Goal: Complete application form

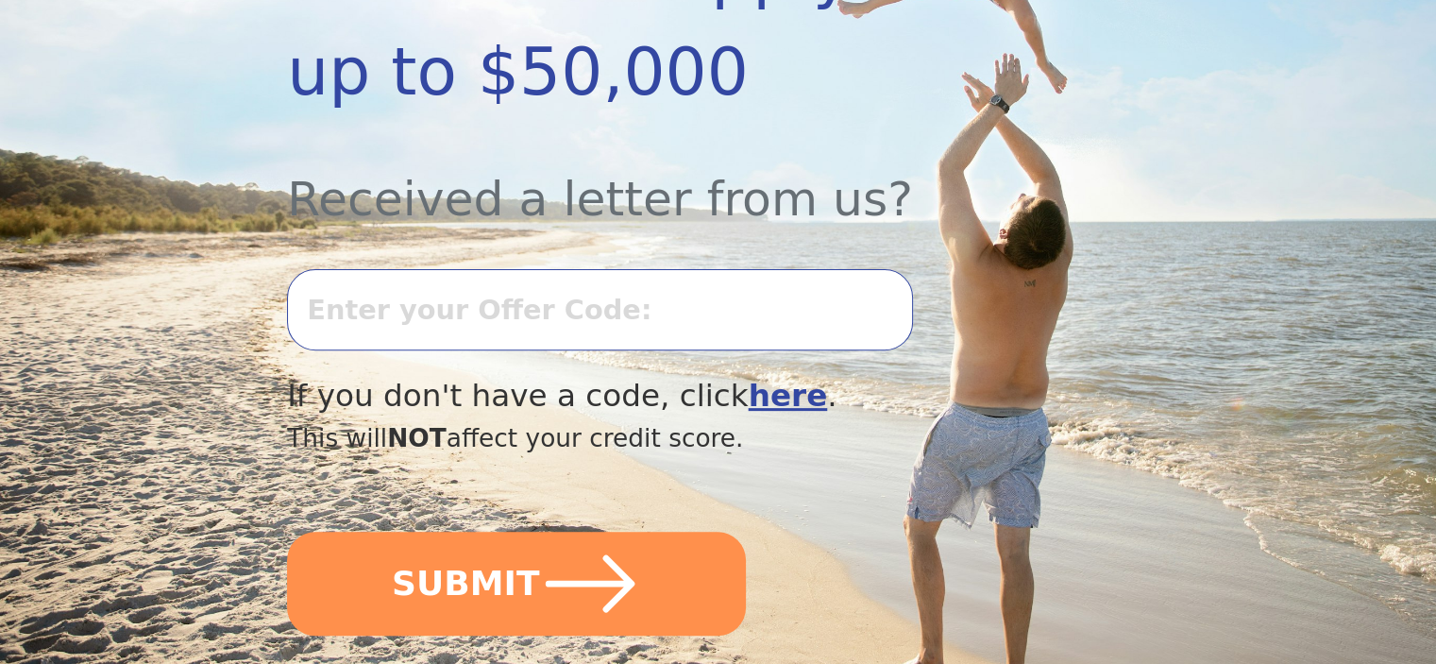
scroll to position [629, 0]
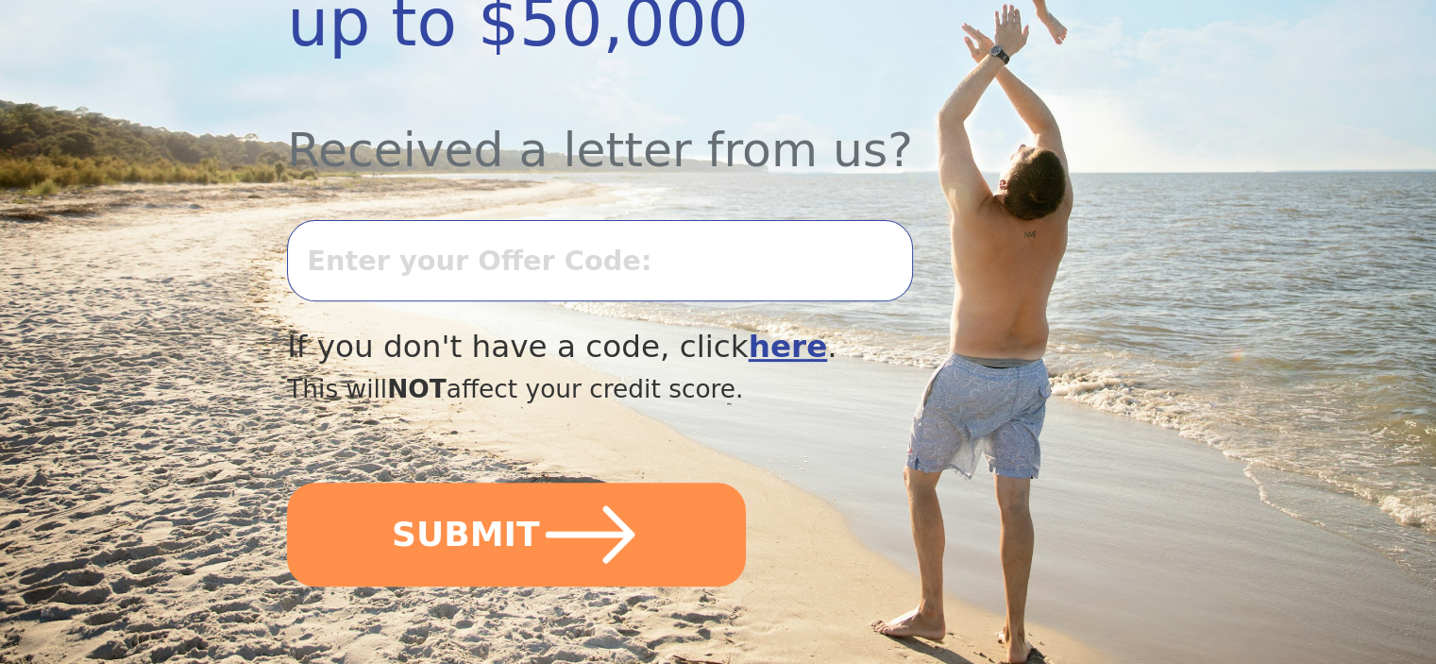
click at [588, 220] on input "text" at bounding box center [599, 260] width 625 height 81
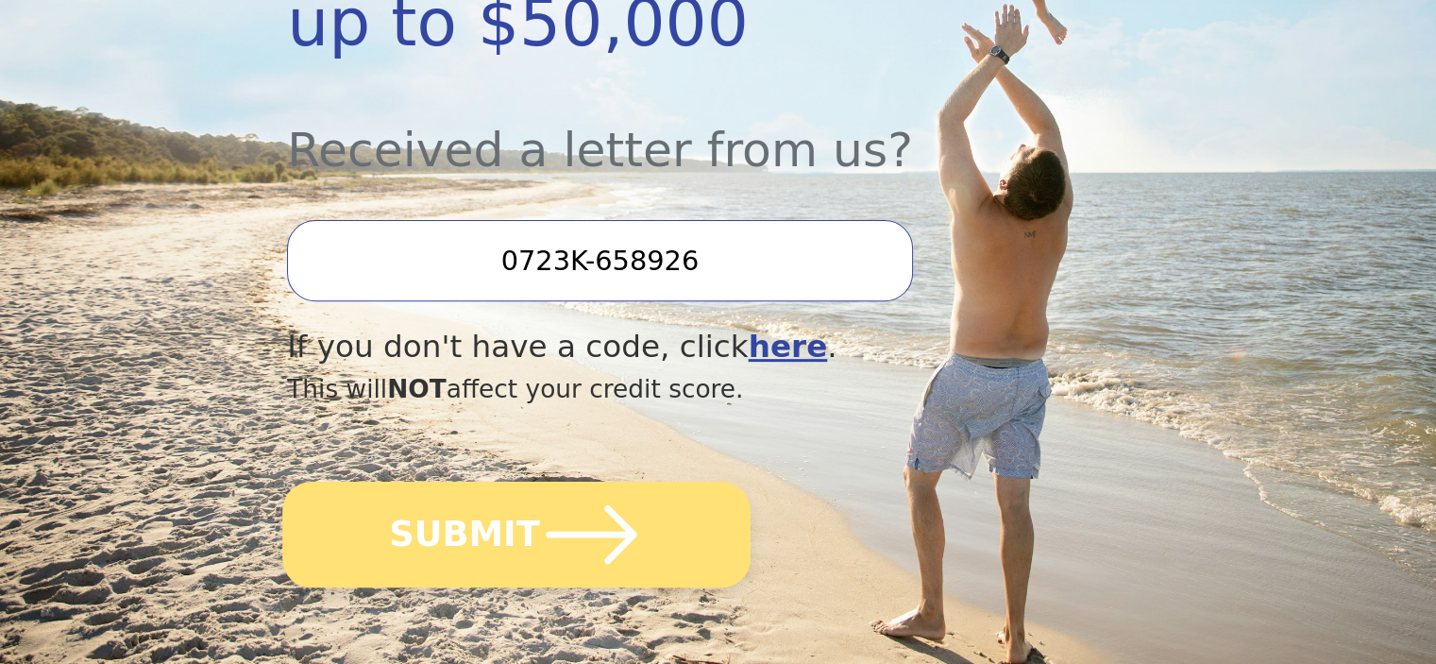
type input "0723K-658926"
click at [479, 482] on button "SUBMIT" at bounding box center [516, 535] width 468 height 106
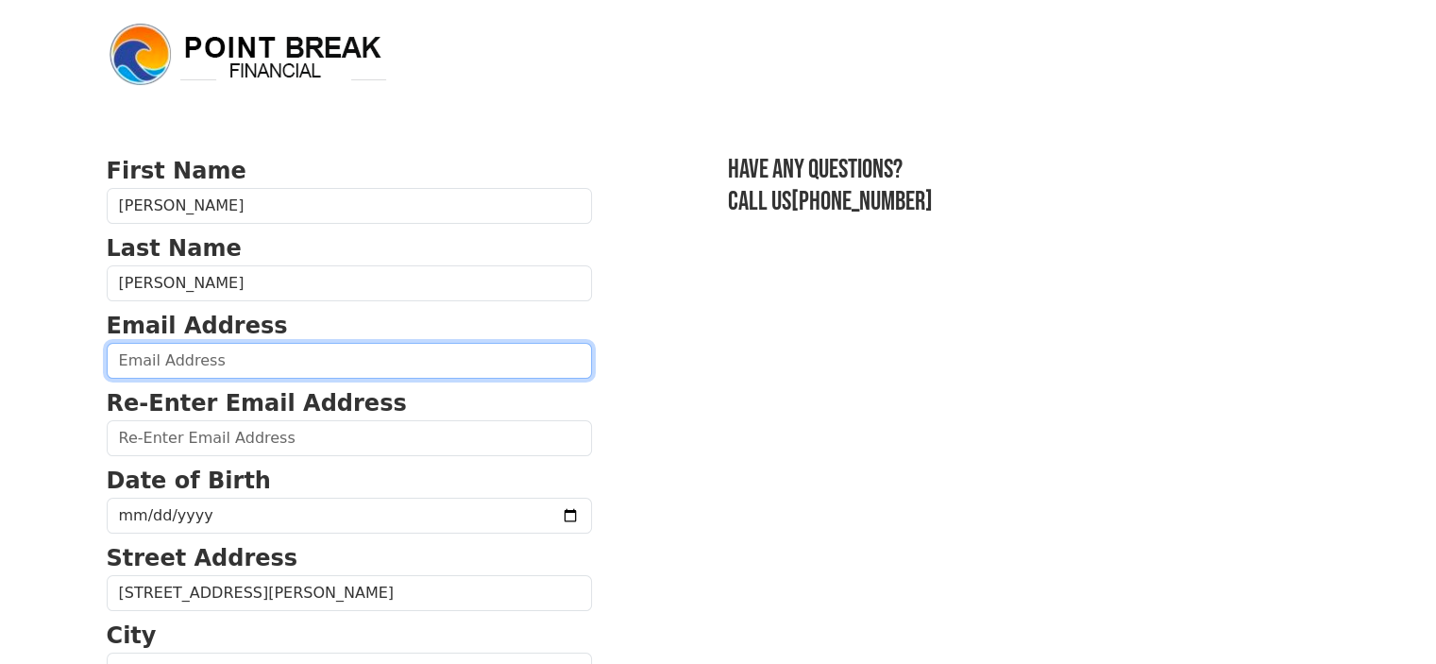
click at [317, 364] on input "email" at bounding box center [349, 361] width 485 height 36
type input "ysv6088@gmail.com"
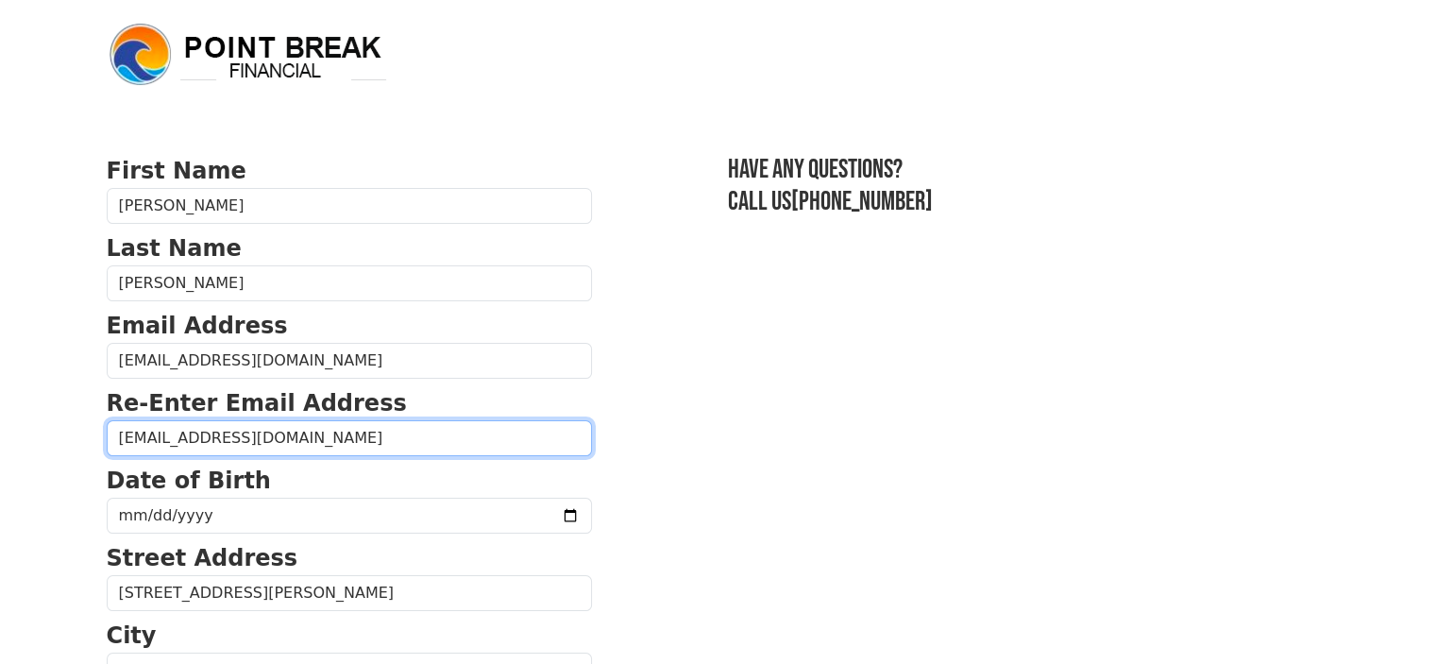
type input "ysv6088@gmail.com"
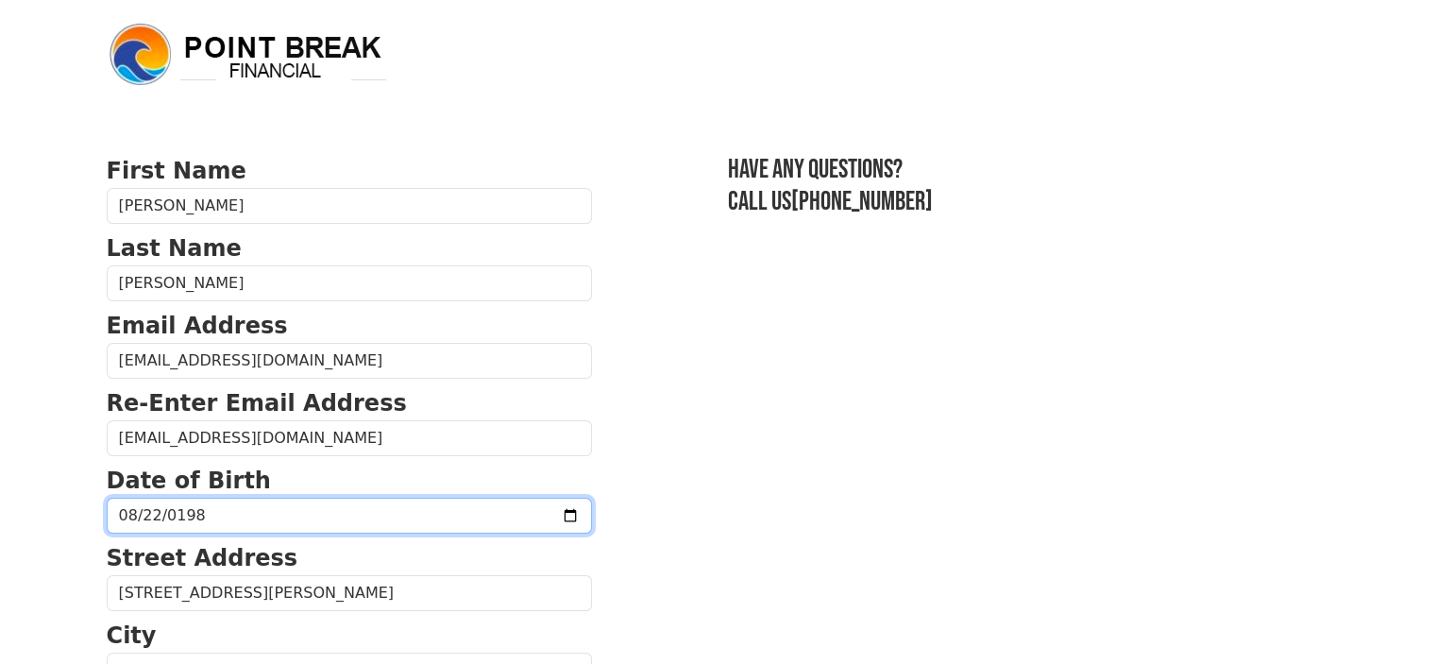
type input "1980-08-22"
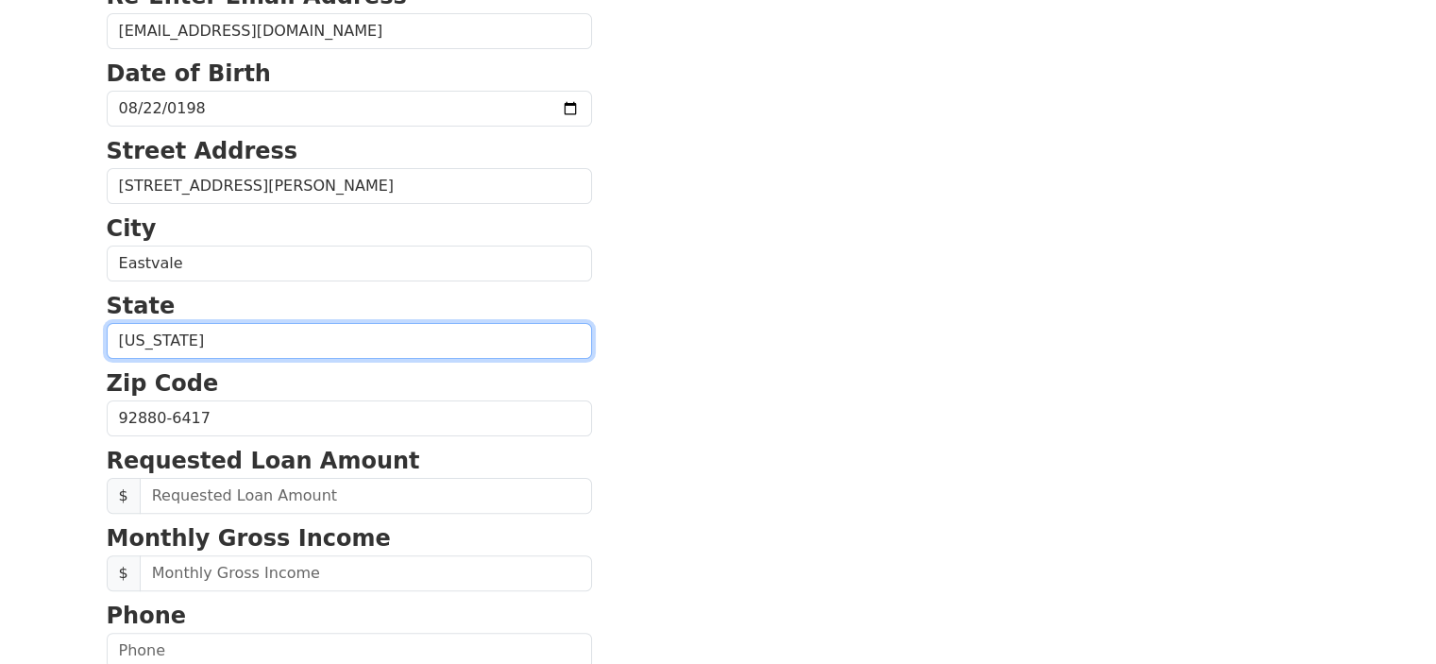
scroll to position [413, 0]
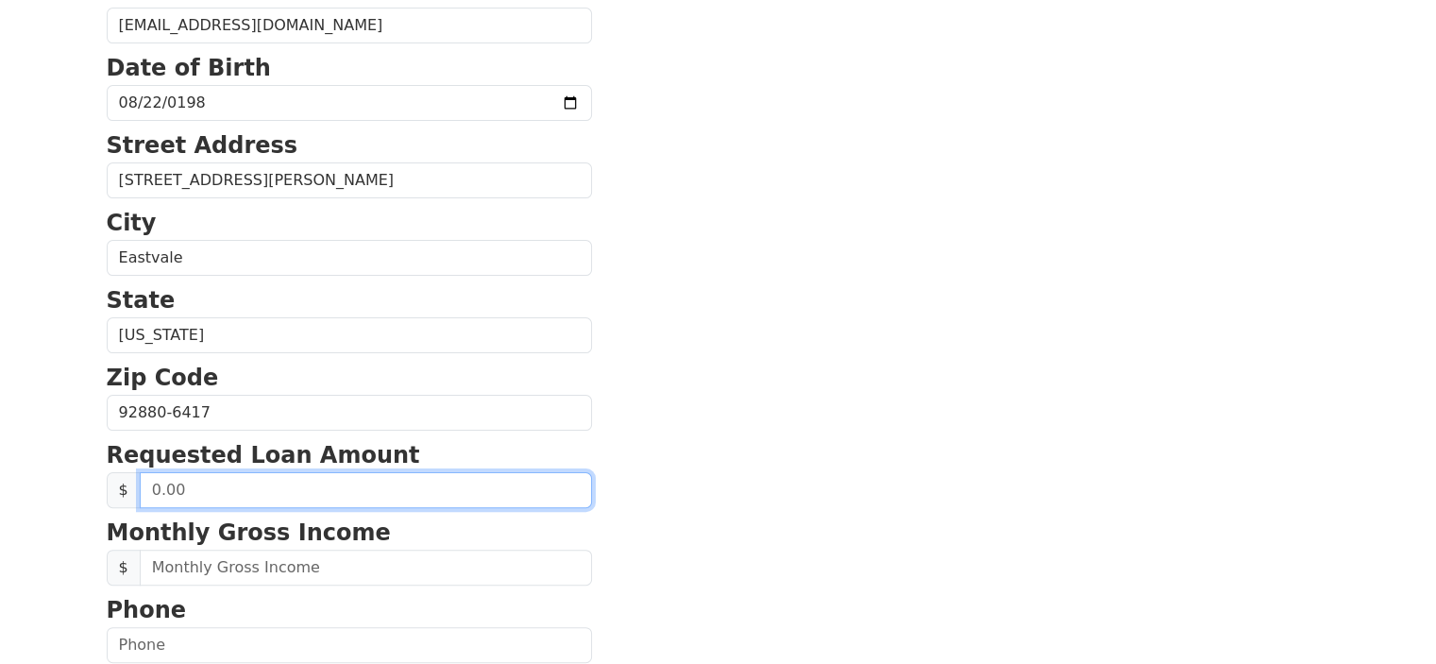
click at [265, 489] on input "text" at bounding box center [366, 490] width 452 height 36
type input "50,000.00"
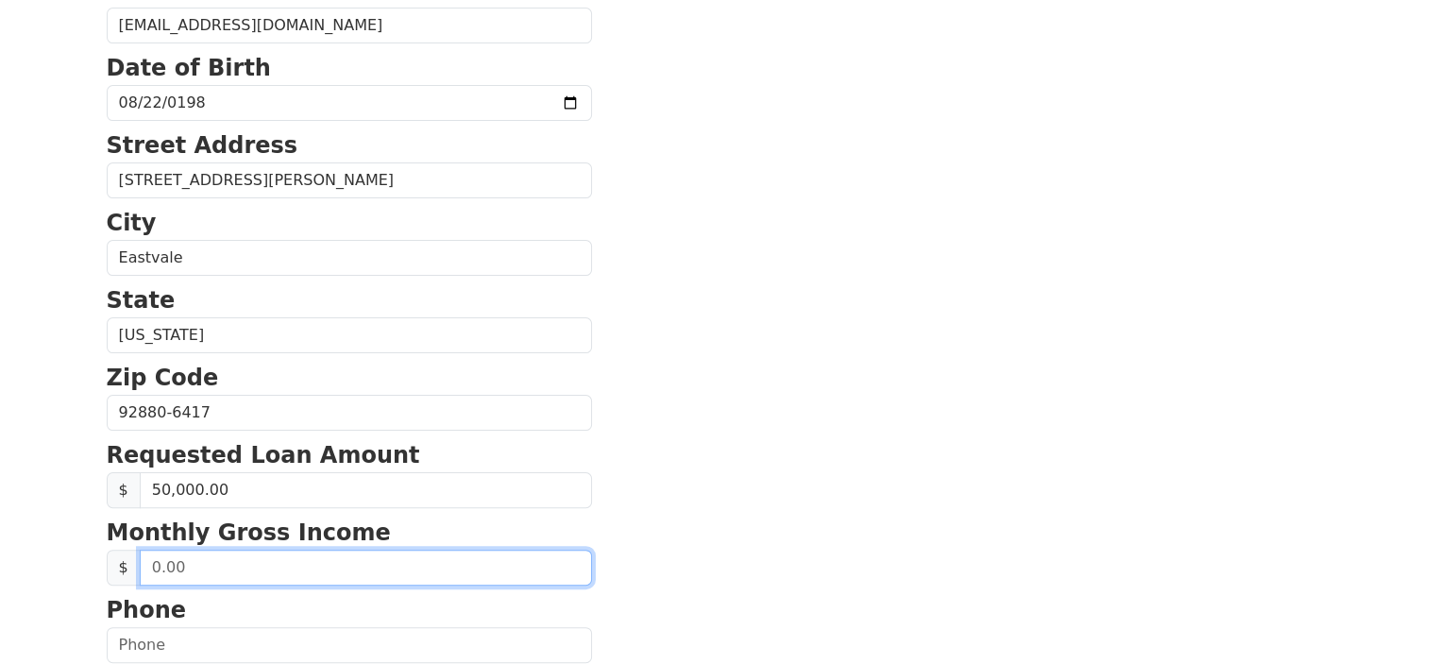
click at [298, 557] on input "text" at bounding box center [366, 568] width 452 height 36
type input "12,000.00"
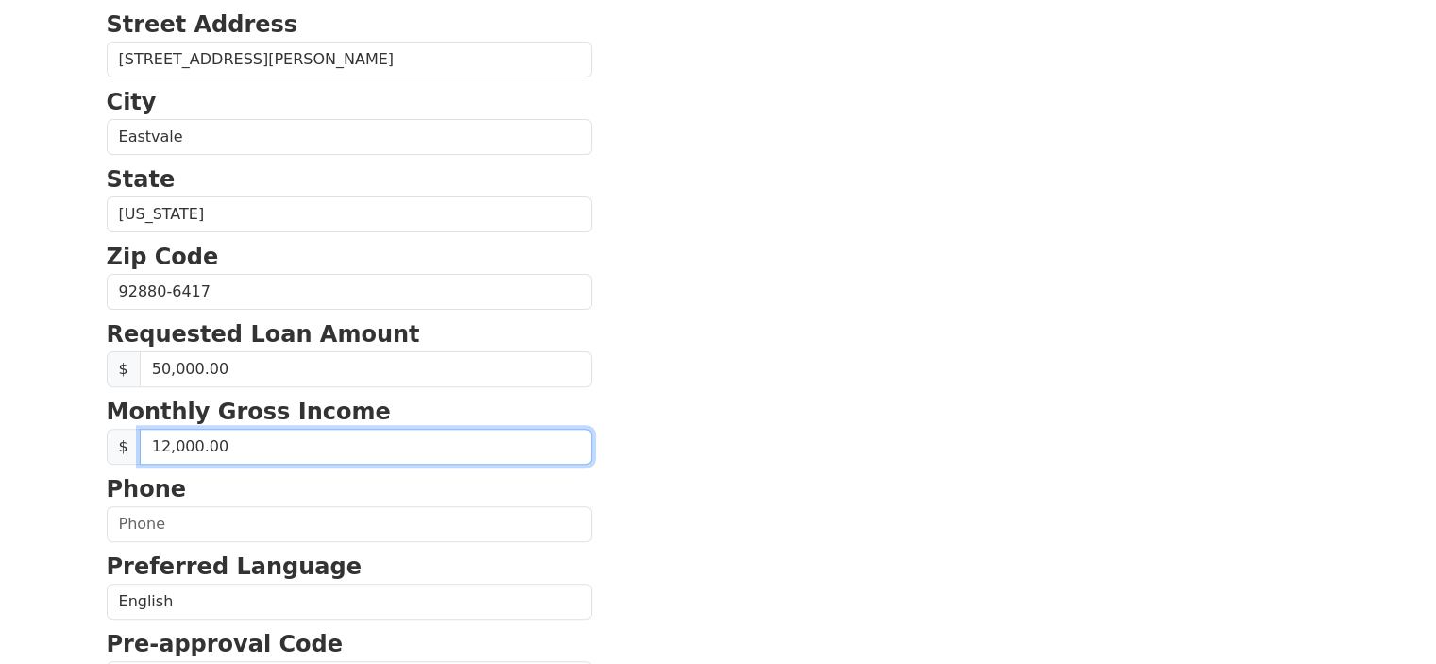
scroll to position [570, 0]
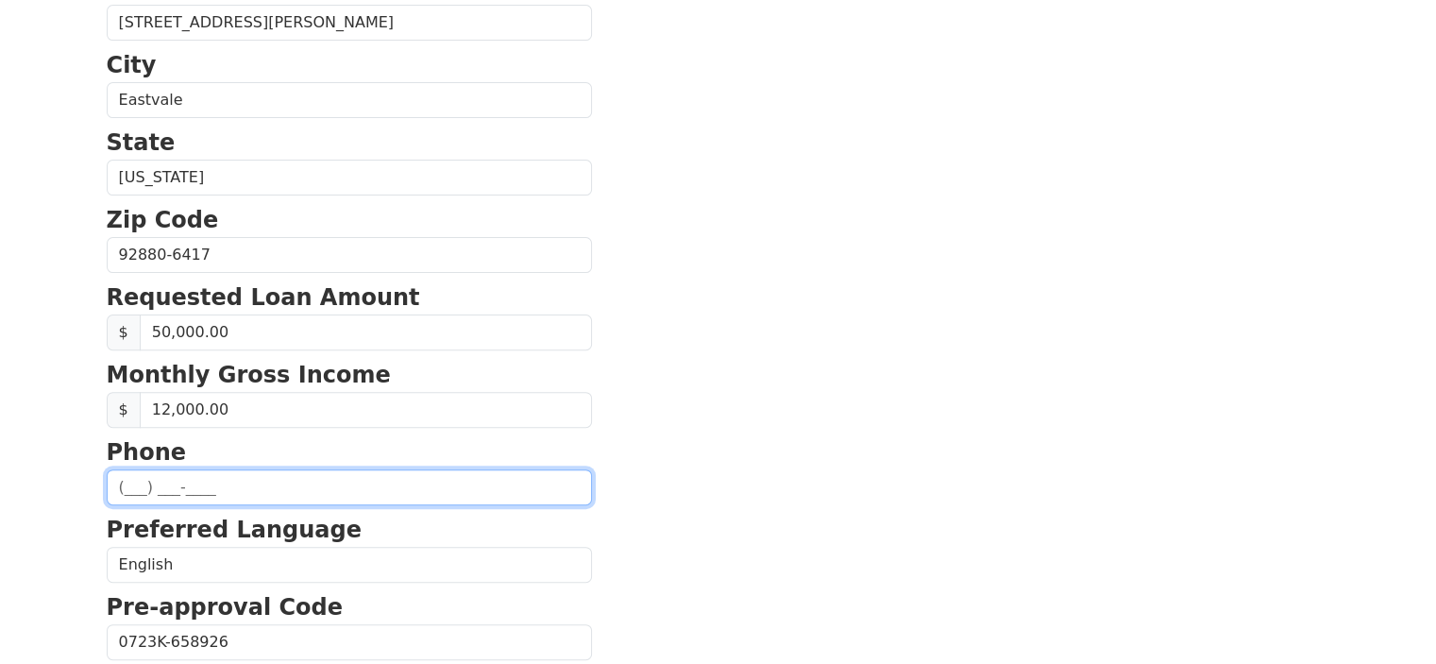
click at [193, 484] on input "text" at bounding box center [349, 487] width 485 height 36
type input "(5__) ___-____"
type input "(626) 503-1887"
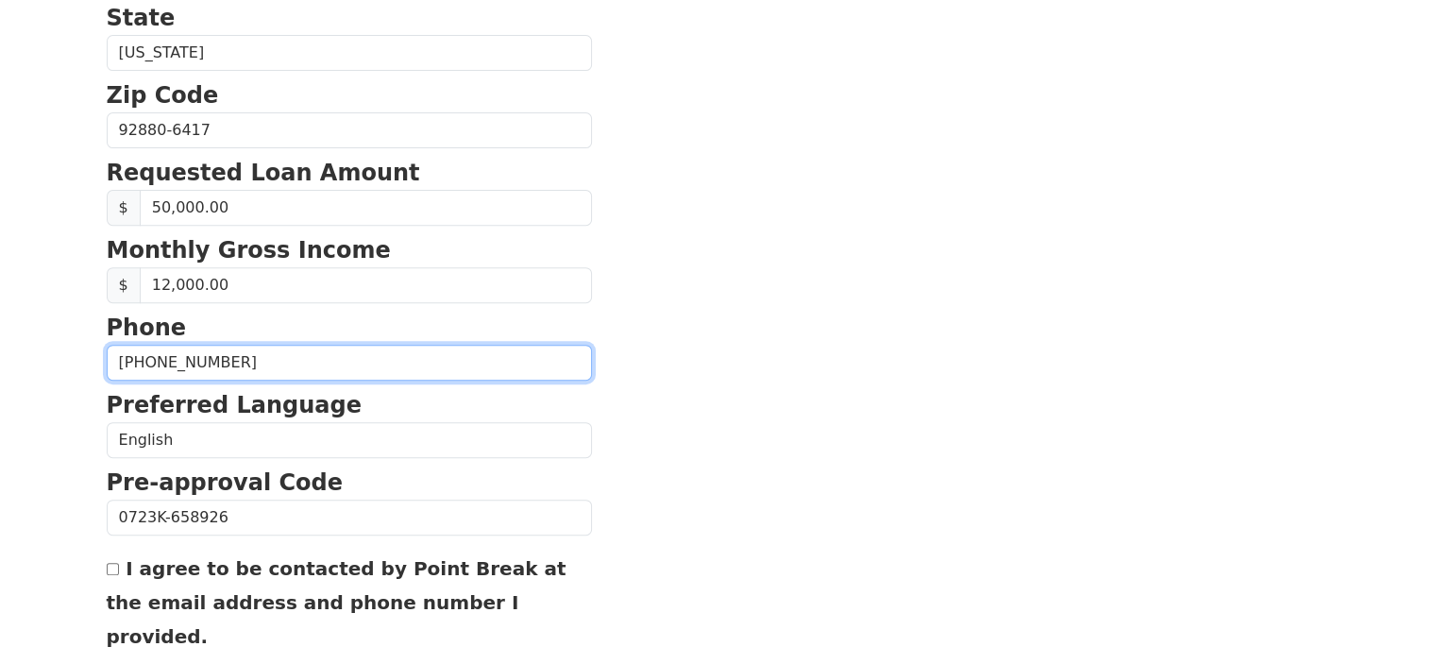
scroll to position [727, 0]
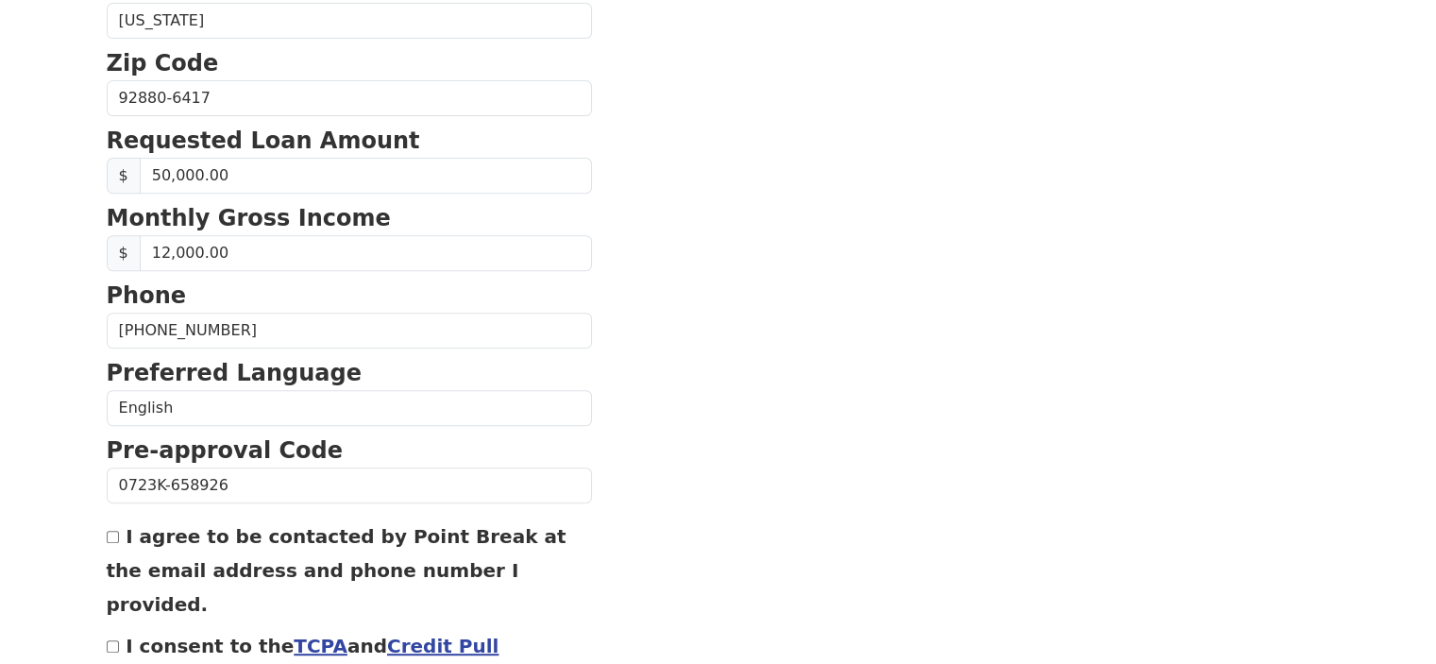
click at [107, 531] on input "I agree to be contacted by Point Break at the email address and phone number I …" at bounding box center [113, 537] width 12 height 12
checkbox input "true"
drag, startPoint x: 106, startPoint y: 611, endPoint x: 117, endPoint y: 606, distance: 12.3
click at [107, 640] on input "I consent to the TCPA and Credit Pull Consent" at bounding box center [113, 646] width 12 height 12
checkbox input "true"
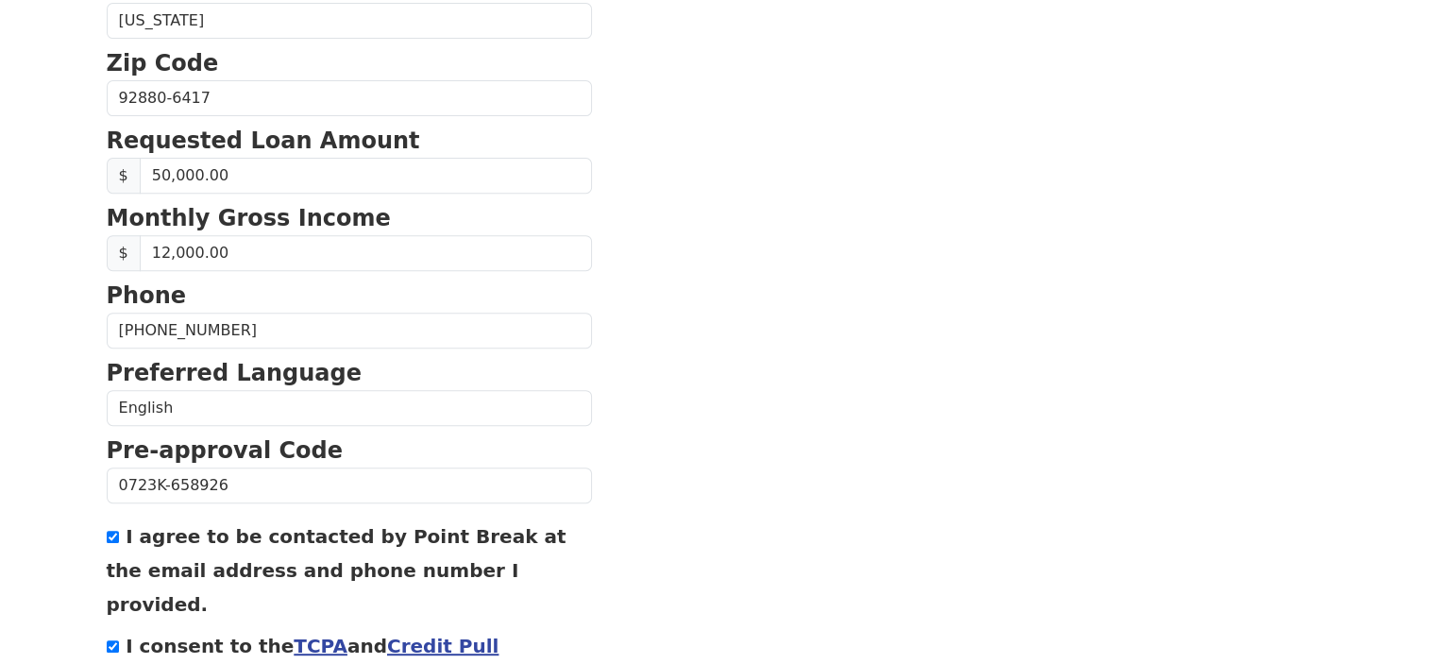
scroll to position [833, 0]
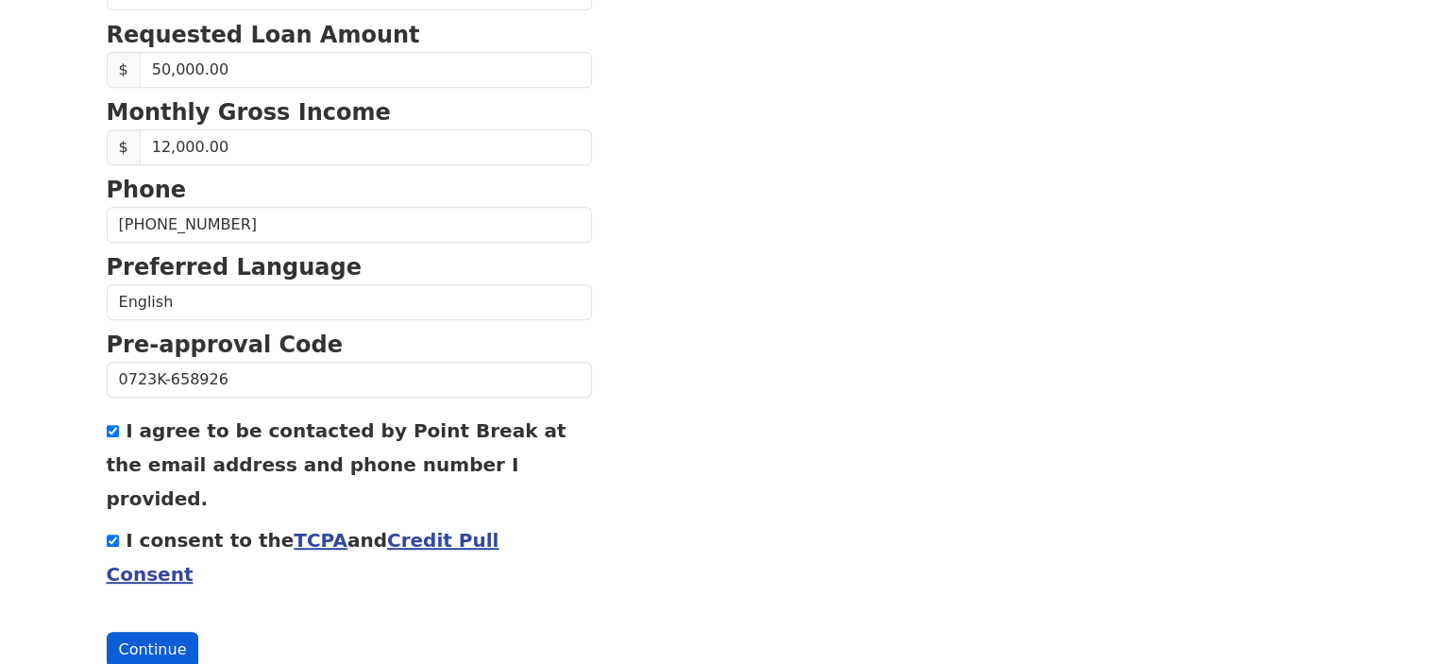
click at [157, 632] on button "Continue" at bounding box center [153, 650] width 93 height 36
